Goal: Navigation & Orientation: Find specific page/section

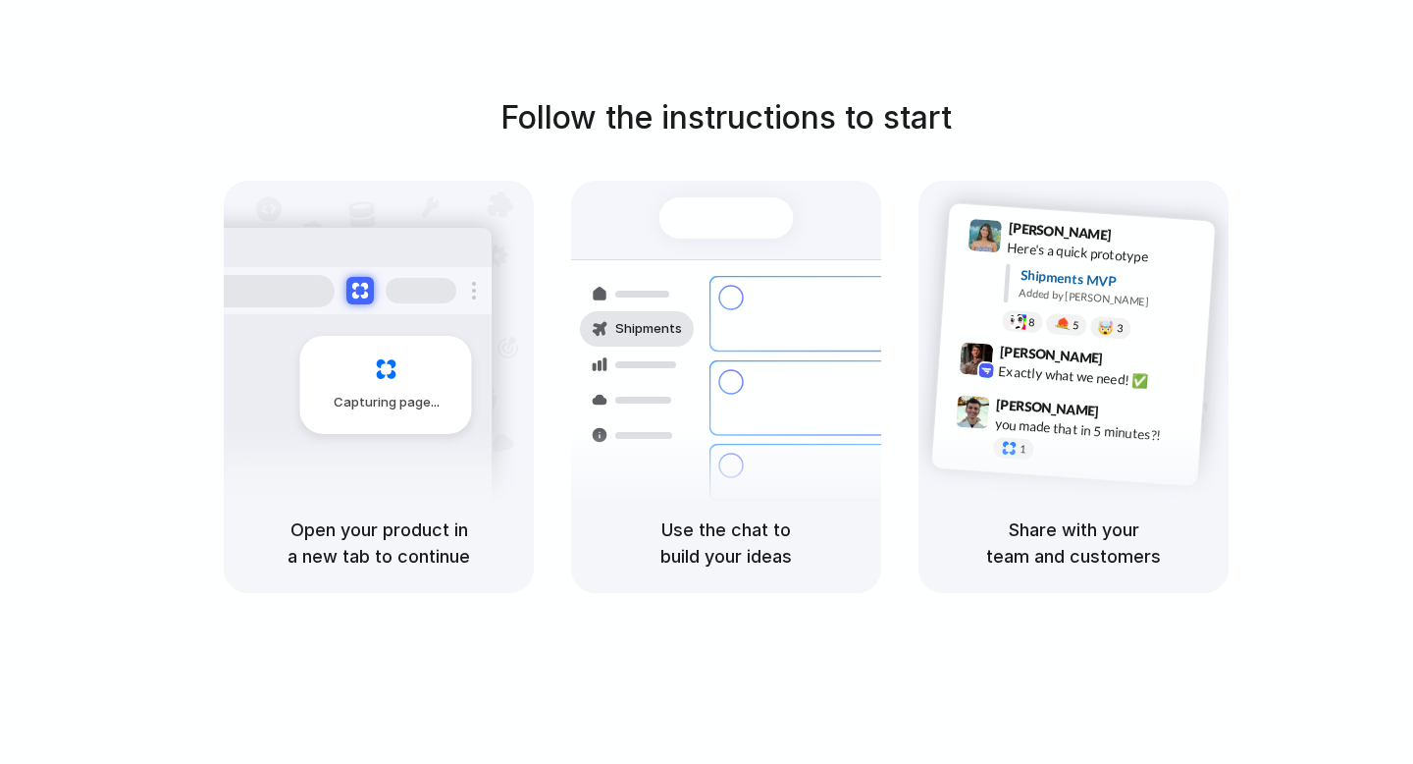
click at [707, 223] on div at bounding box center [727, 217] width 134 height 41
click at [707, 223] on div "Ready" at bounding box center [726, 218] width 66 height 20
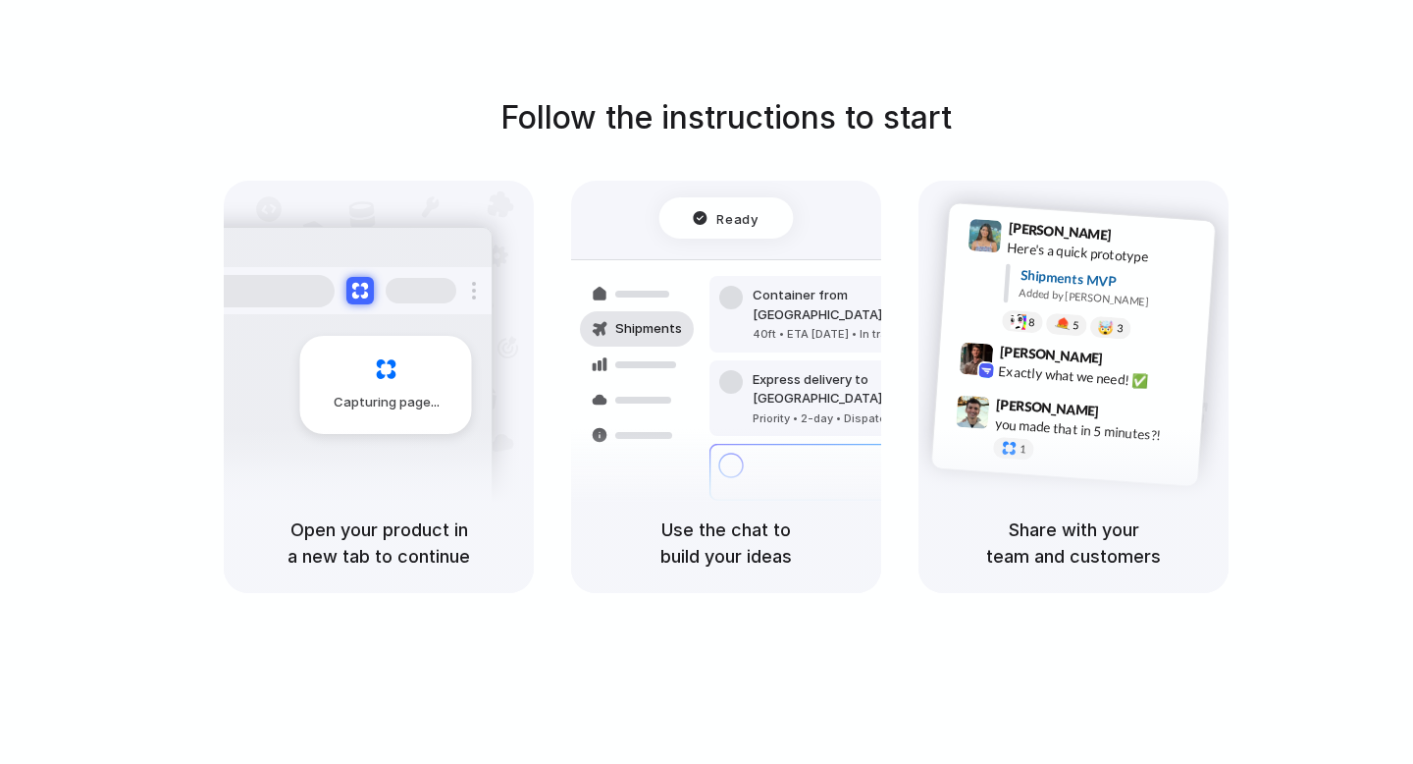
click at [699, 120] on h1 "Follow the instructions to start" at bounding box center [726, 117] width 451 height 47
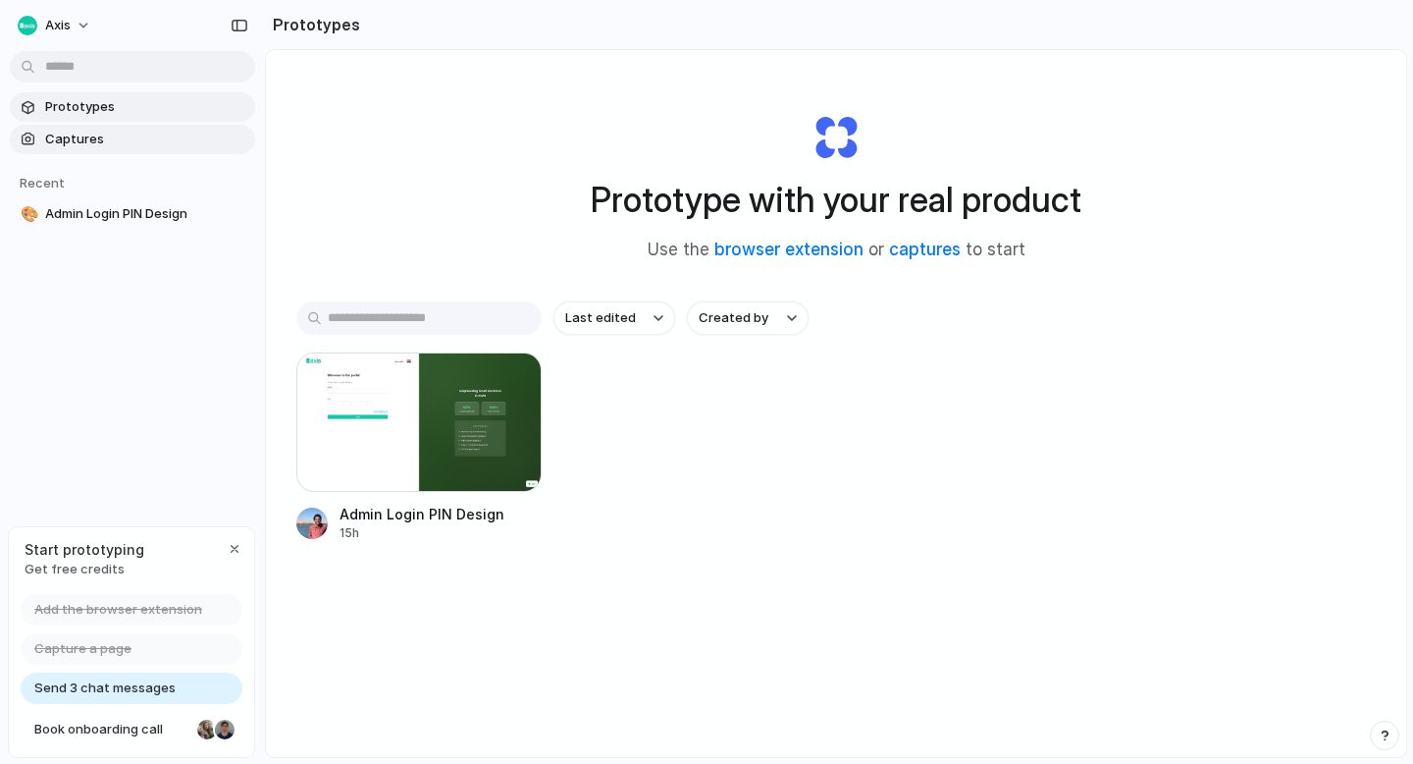
click at [126, 130] on span "Captures" at bounding box center [146, 140] width 202 height 20
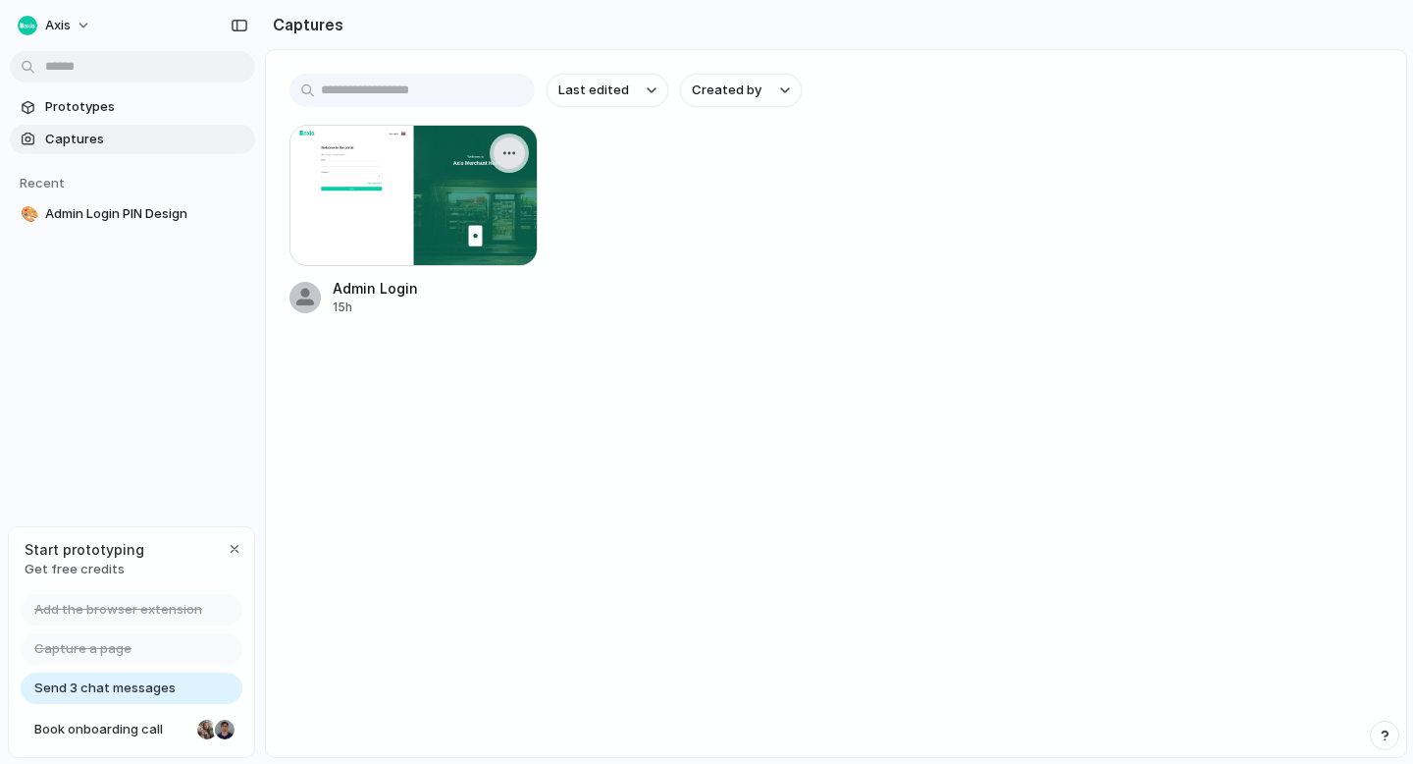
click at [524, 147] on div at bounding box center [509, 152] width 39 height 39
click at [508, 160] on div "button" at bounding box center [509, 153] width 16 height 16
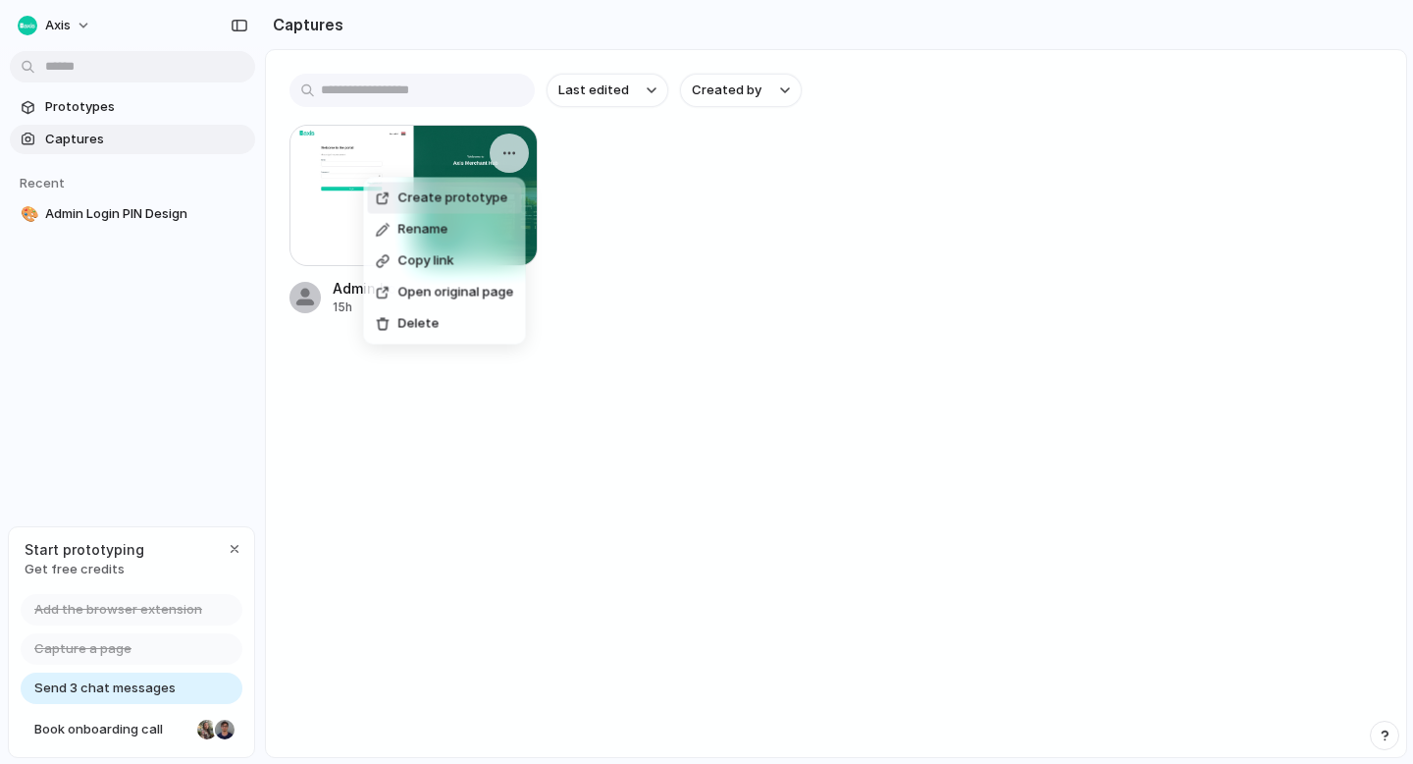
click at [609, 214] on div "Create prototype Rename Copy link Open original page Delete" at bounding box center [706, 382] width 1413 height 764
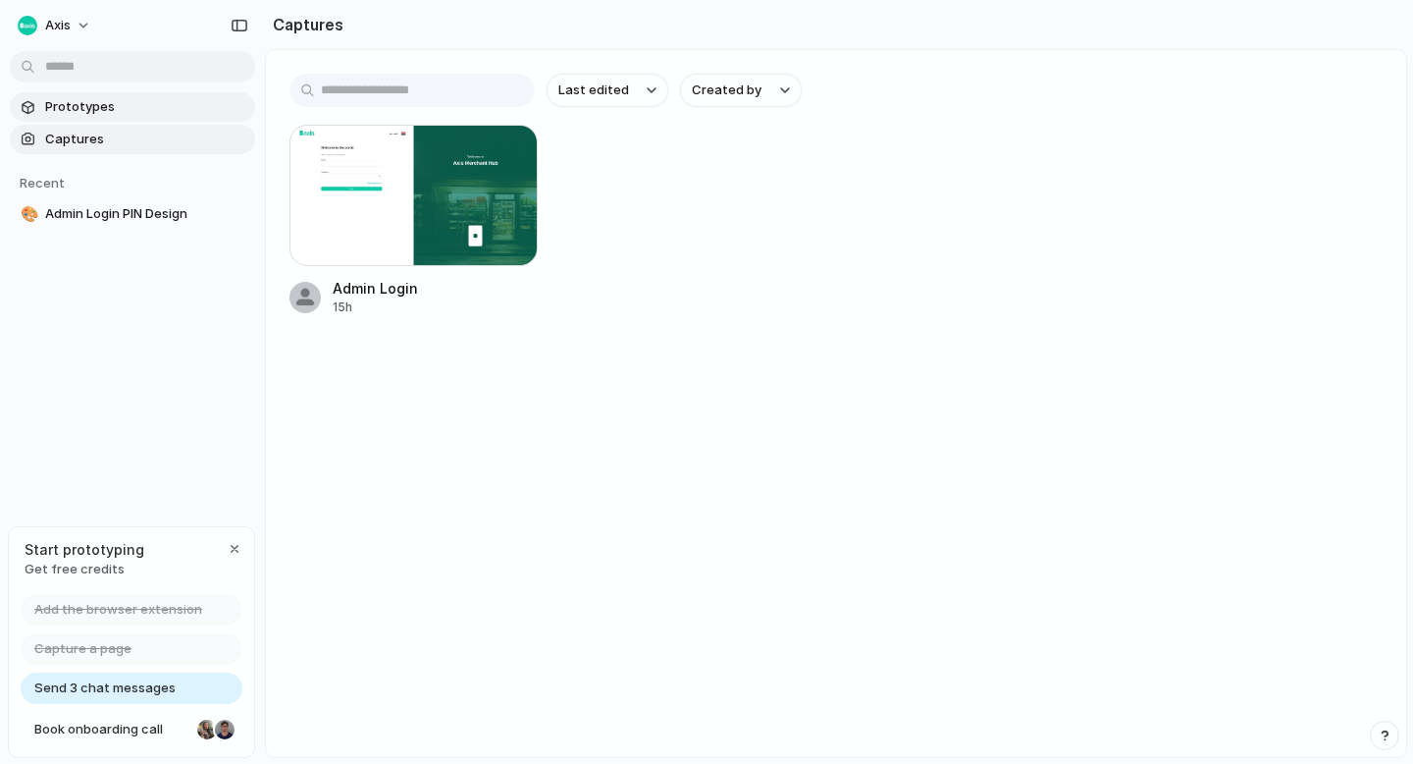
click at [184, 113] on span "Prototypes" at bounding box center [146, 107] width 202 height 20
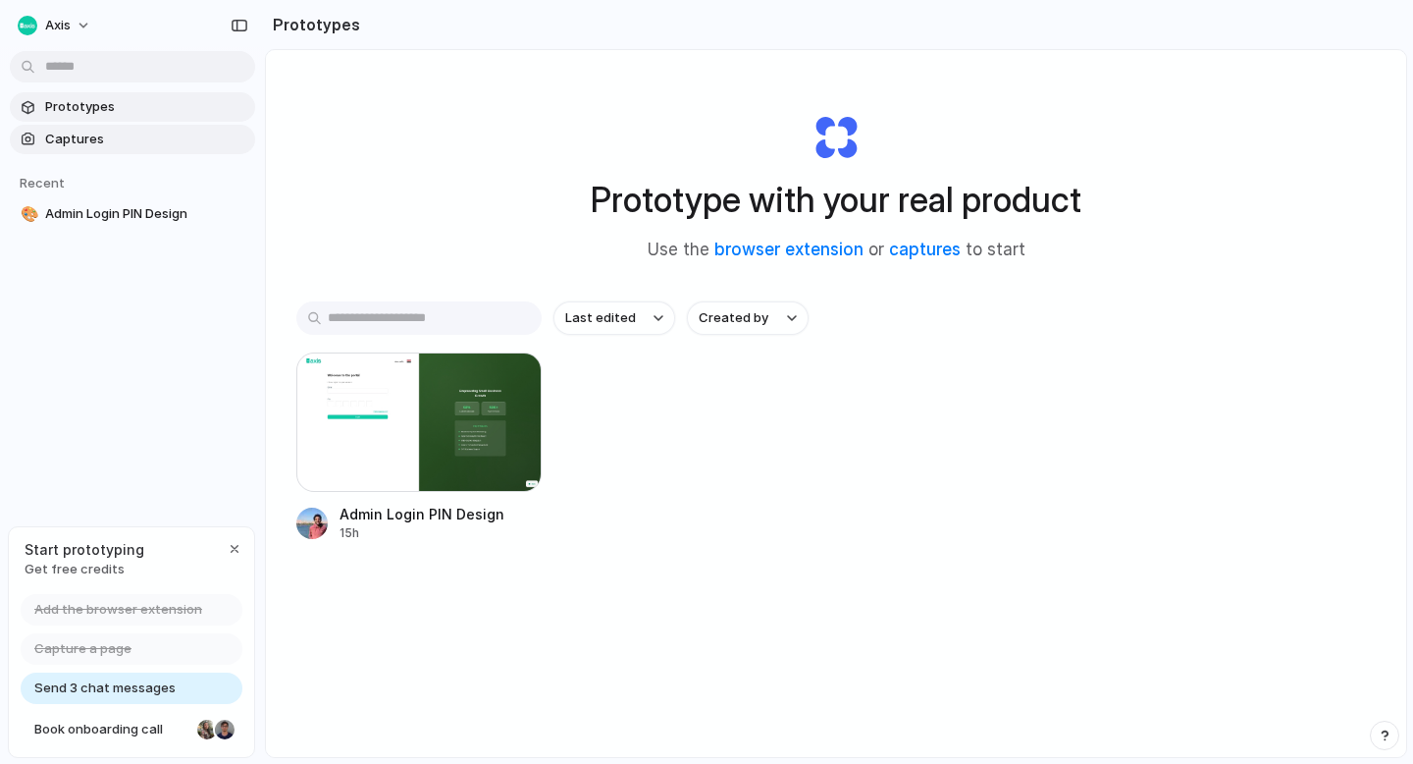
click at [141, 144] on span "Captures" at bounding box center [146, 140] width 202 height 20
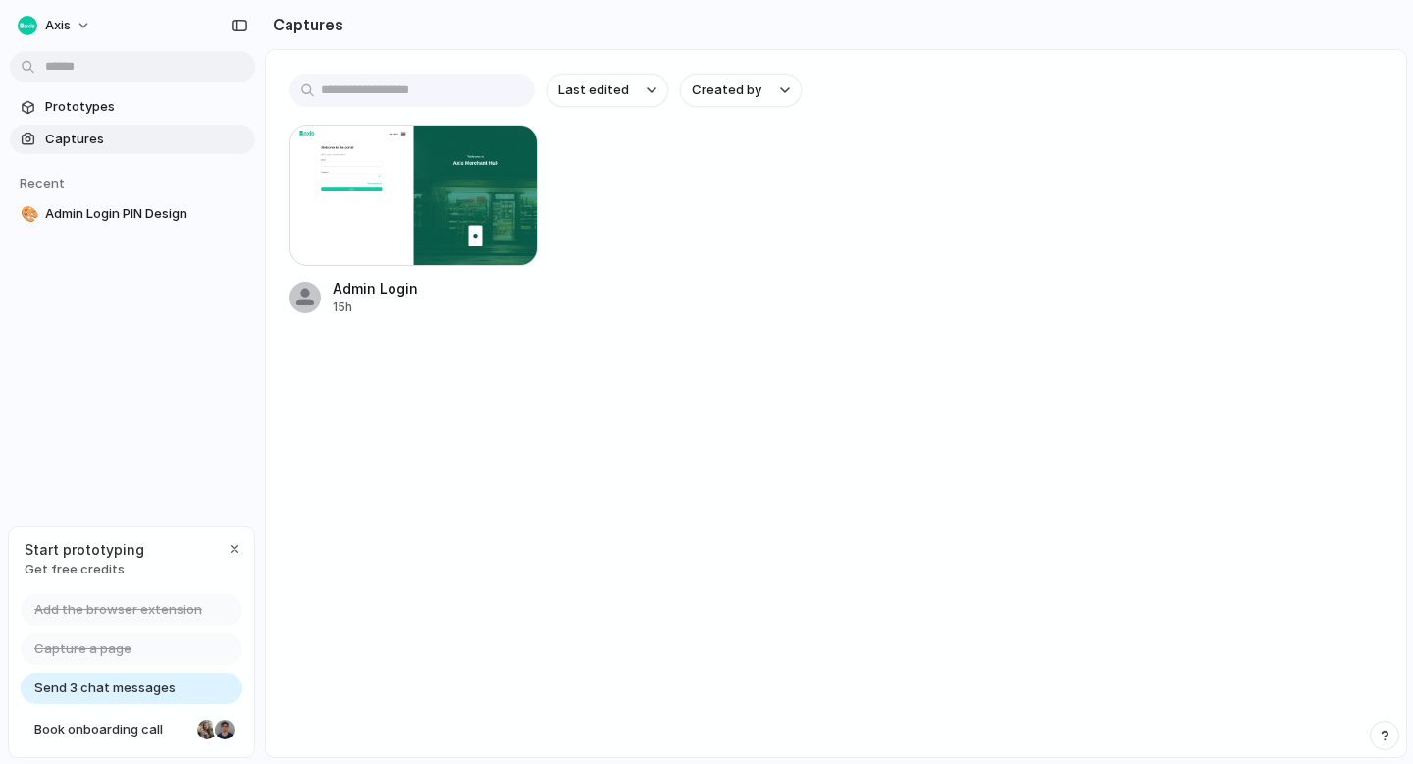
click at [747, 393] on main "Last edited Created by Admin Login 15h" at bounding box center [836, 403] width 1142 height 709
click at [85, 26] on button "Axis" at bounding box center [55, 25] width 91 height 31
click at [85, 26] on div "Settings Invite members Change theme Sign out" at bounding box center [706, 382] width 1413 height 764
click at [237, 21] on div "button" at bounding box center [240, 26] width 18 height 14
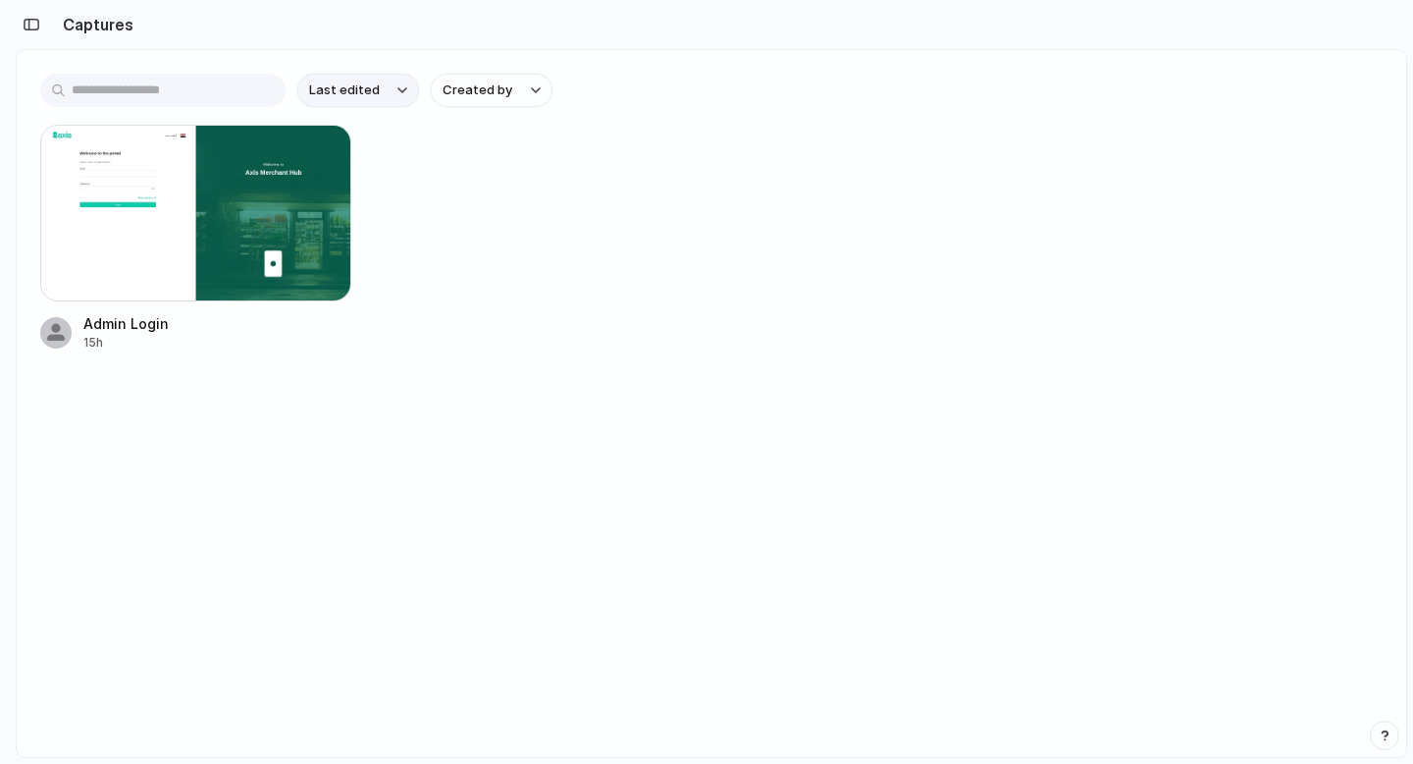
click at [383, 95] on button "Last edited" at bounding box center [358, 90] width 122 height 33
click at [486, 94] on div "Last edited Last created Alphabetical" at bounding box center [706, 382] width 1413 height 764
click at [500, 96] on span "Created by" at bounding box center [478, 90] width 70 height 20
click at [699, 188] on div "All users Ziad Abdelmged" at bounding box center [706, 382] width 1413 height 764
click at [37, 26] on div "button" at bounding box center [32, 25] width 18 height 14
